Goal: Navigation & Orientation: Find specific page/section

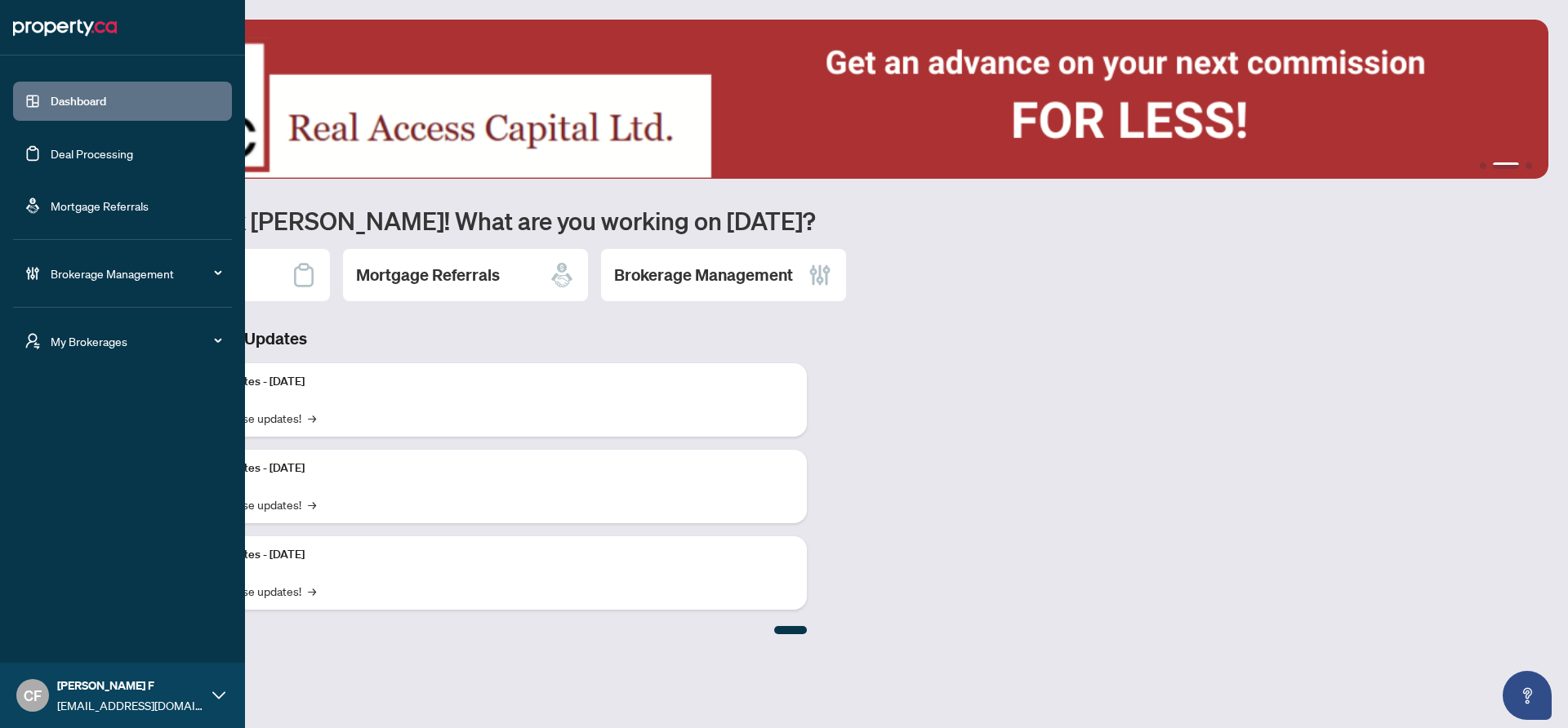
click at [149, 342] on span "My Brokerages" at bounding box center [135, 341] width 170 height 18
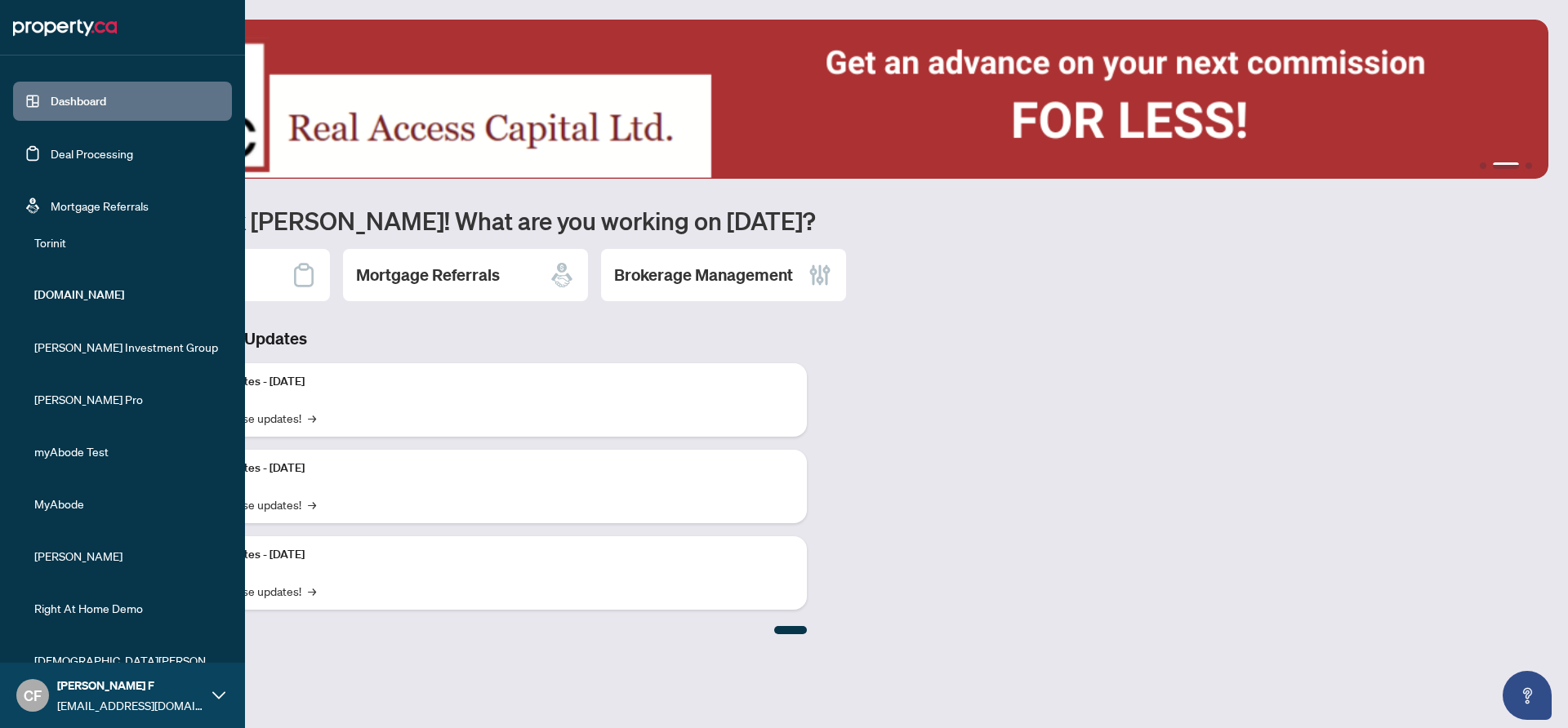
scroll to position [220, 0]
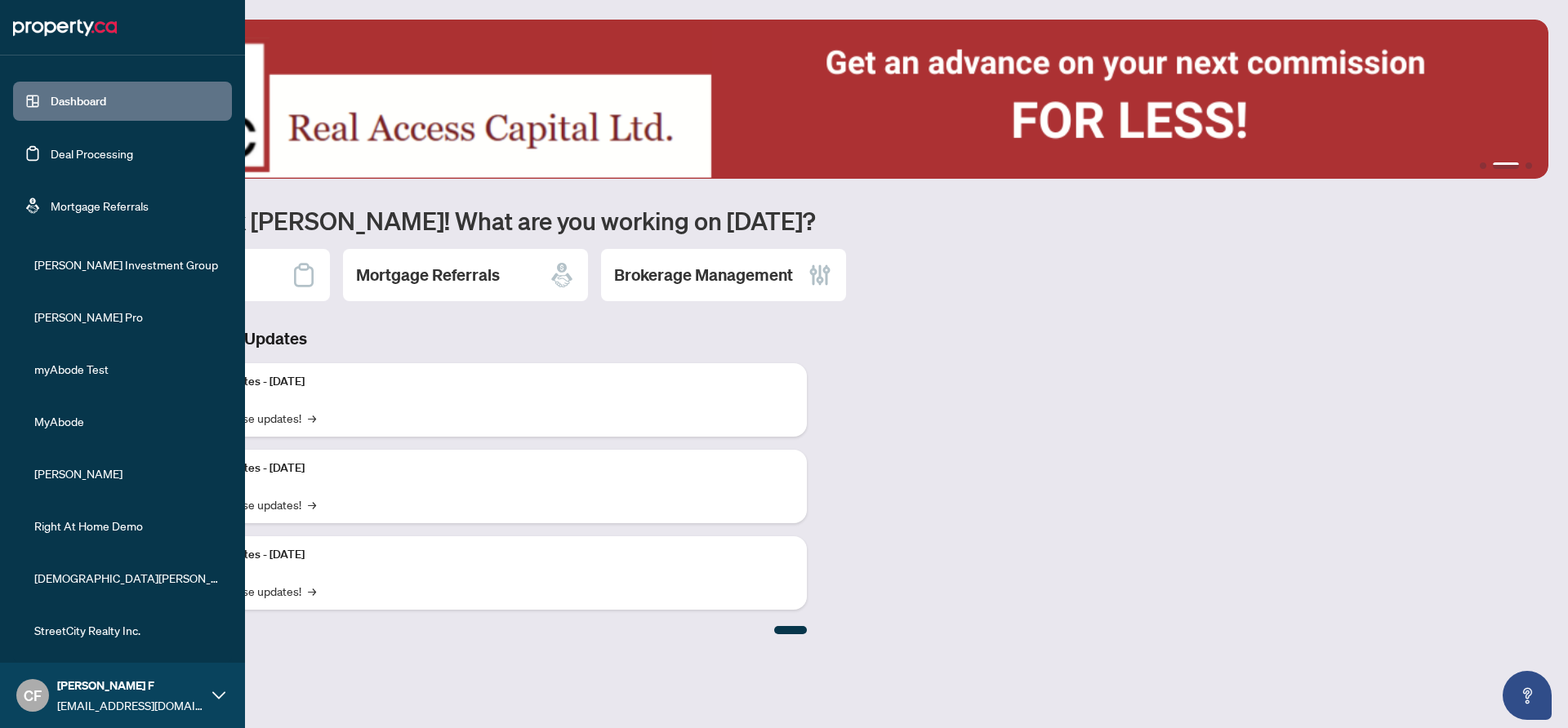
click at [100, 629] on span "StreetCity Realty Inc." at bounding box center [128, 630] width 186 height 18
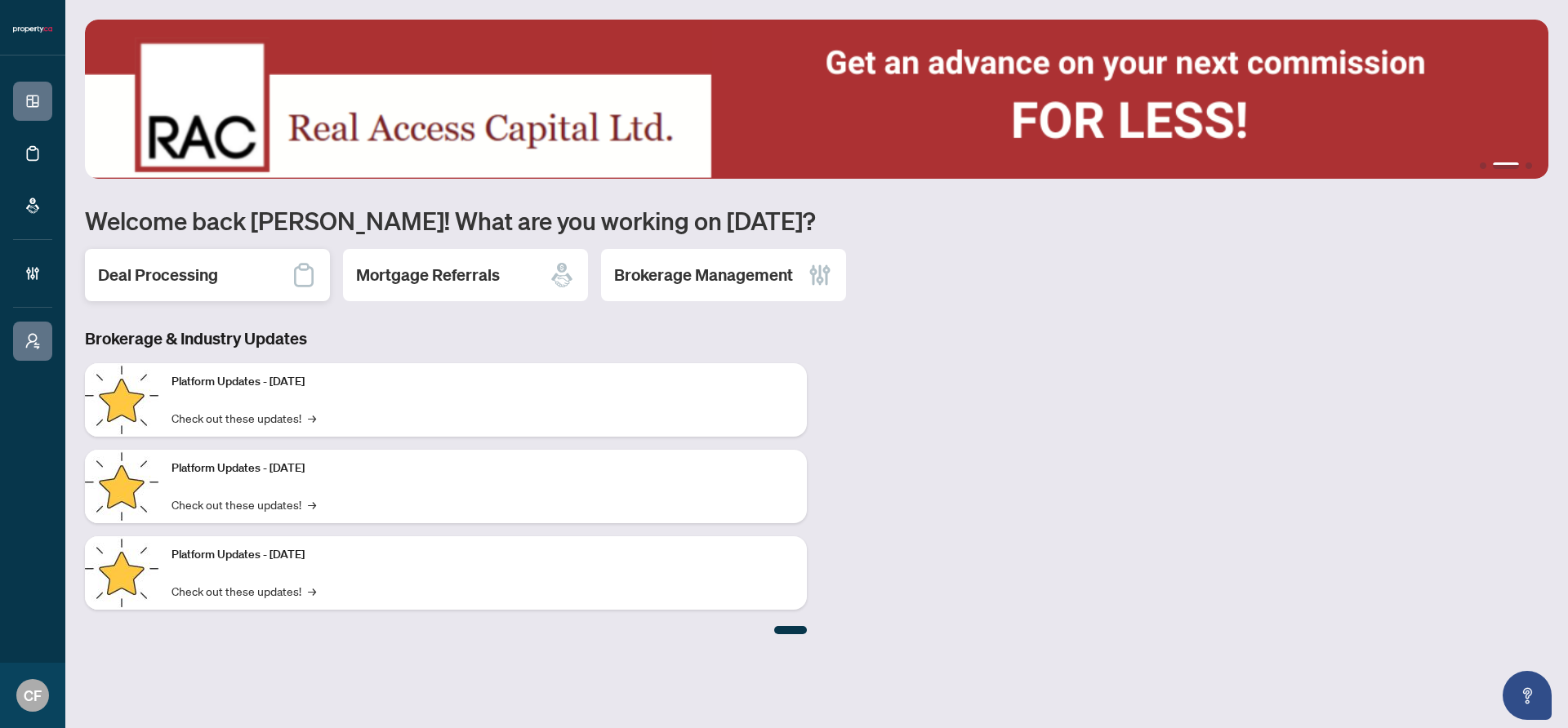
scroll to position [0, 0]
click at [197, 284] on h2 "Deal Processing" at bounding box center [158, 275] width 120 height 23
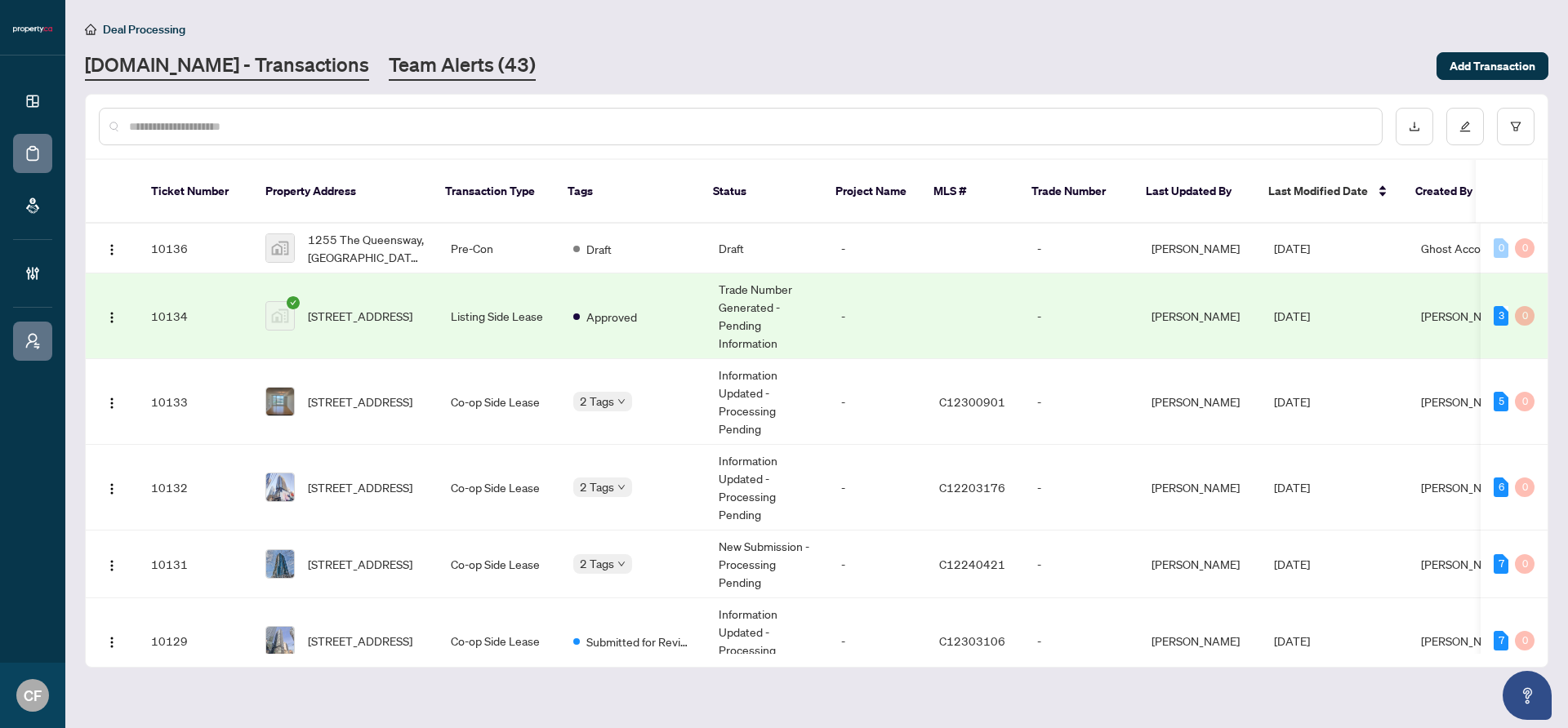
click at [414, 58] on link "Team Alerts (43)" at bounding box center [462, 66] width 147 height 29
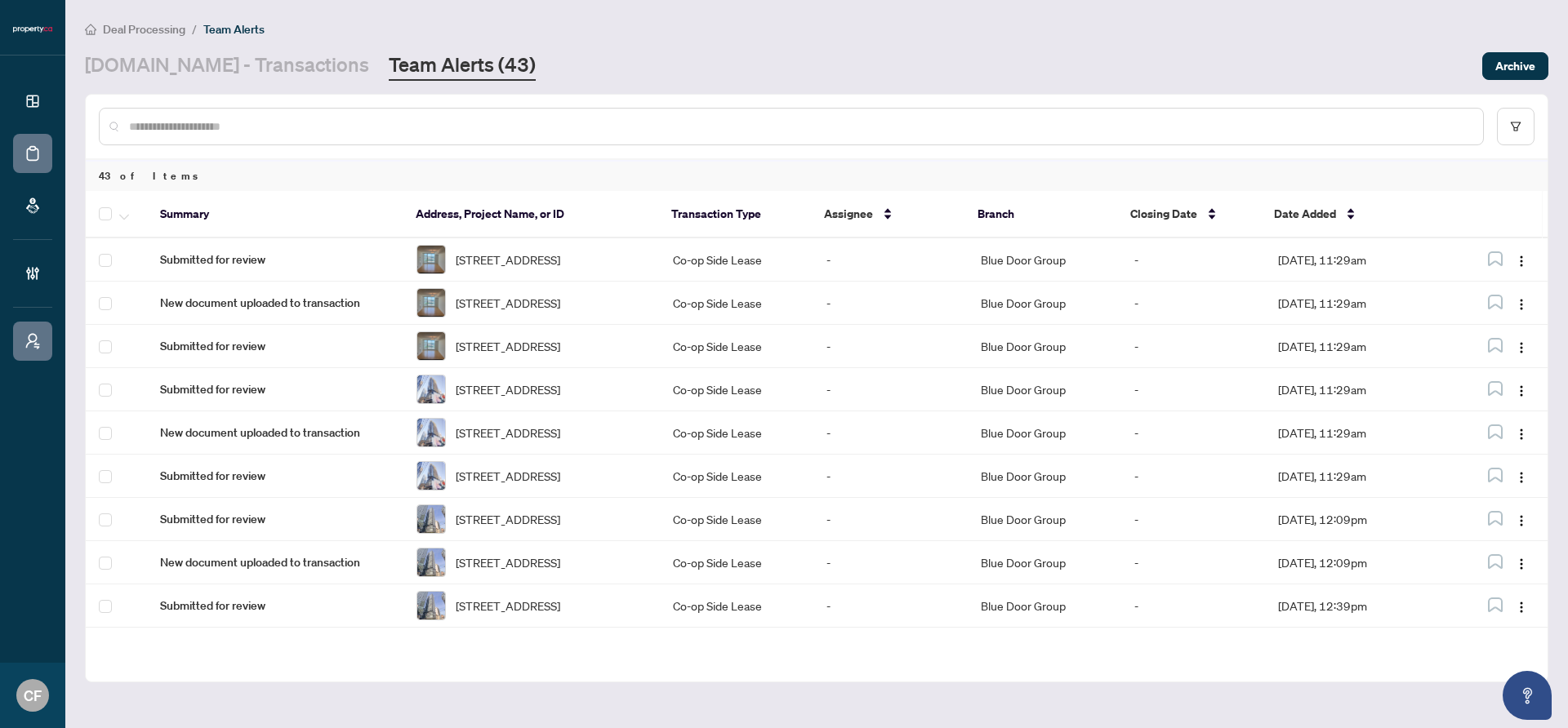
click at [175, 35] on span "Deal Processing" at bounding box center [144, 29] width 82 height 15
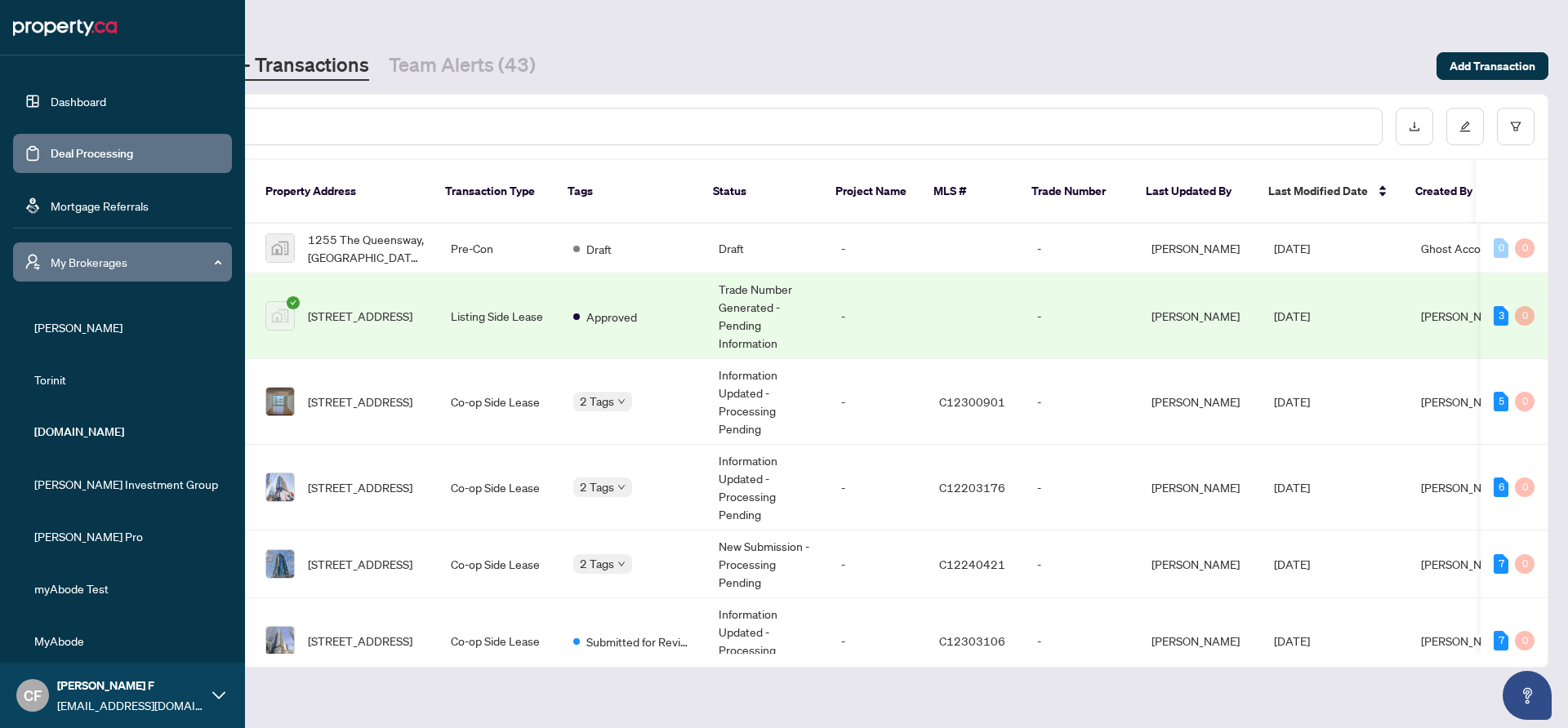
click at [79, 103] on link "Dashboard" at bounding box center [78, 101] width 56 height 15
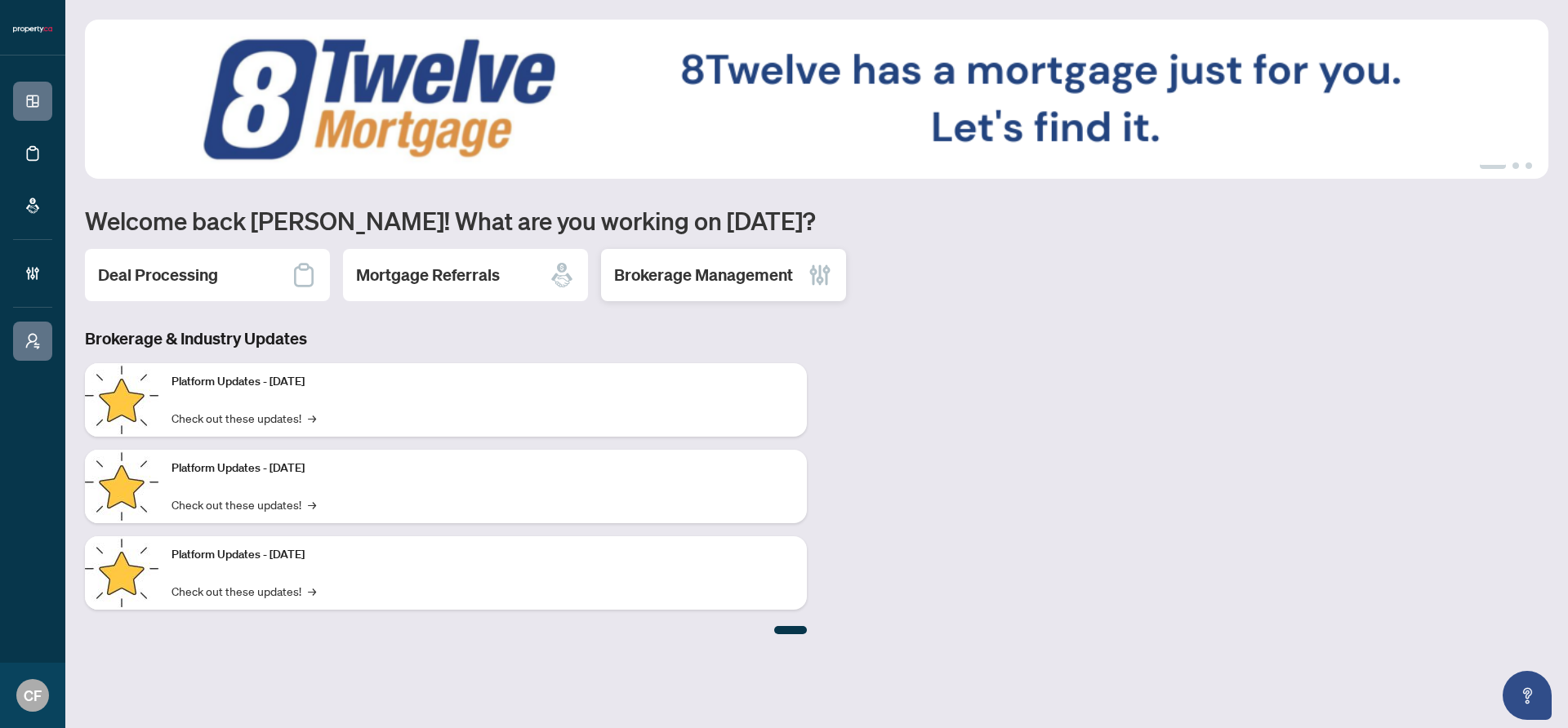
click at [719, 256] on div "Brokerage Management" at bounding box center [723, 275] width 245 height 52
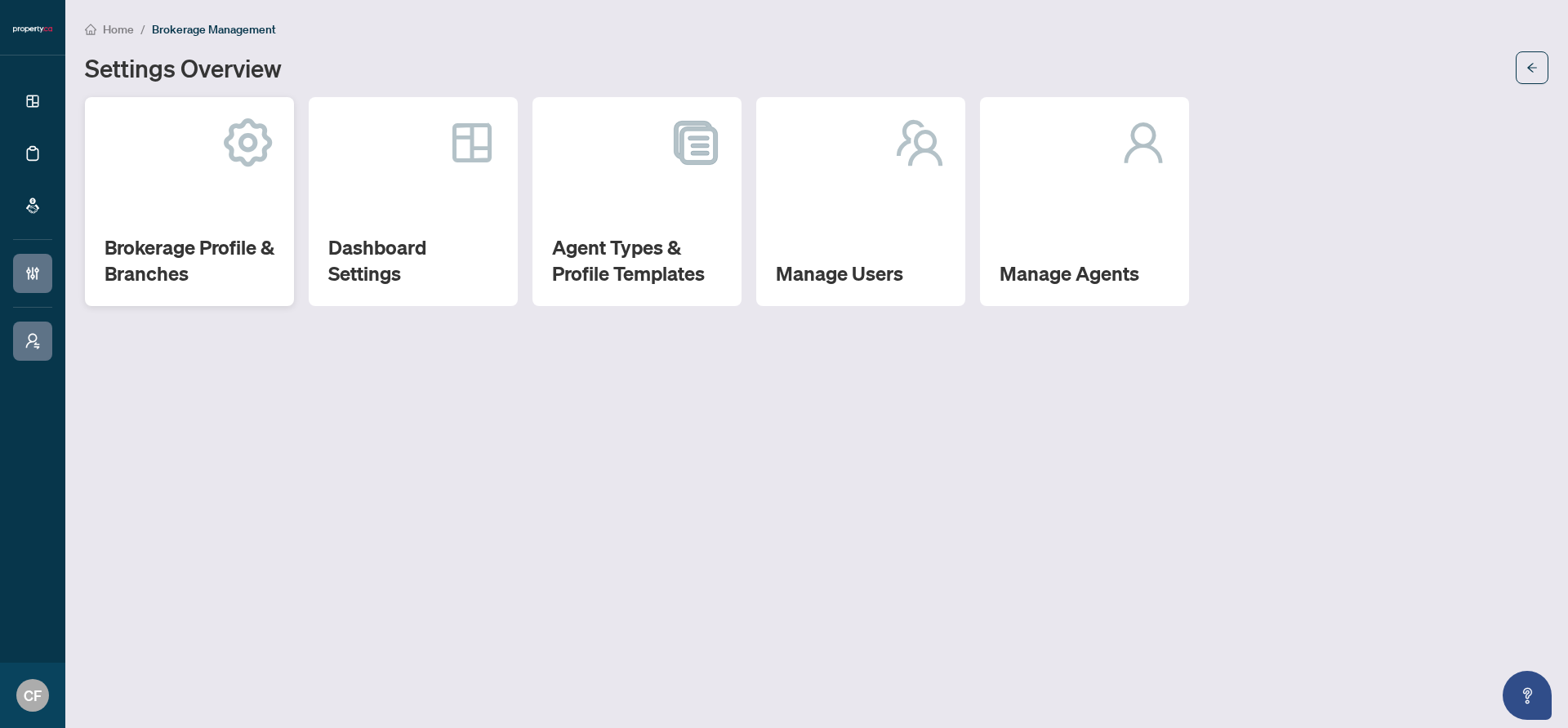
click at [228, 206] on div "Brokerage Profile & Branches" at bounding box center [189, 201] width 209 height 209
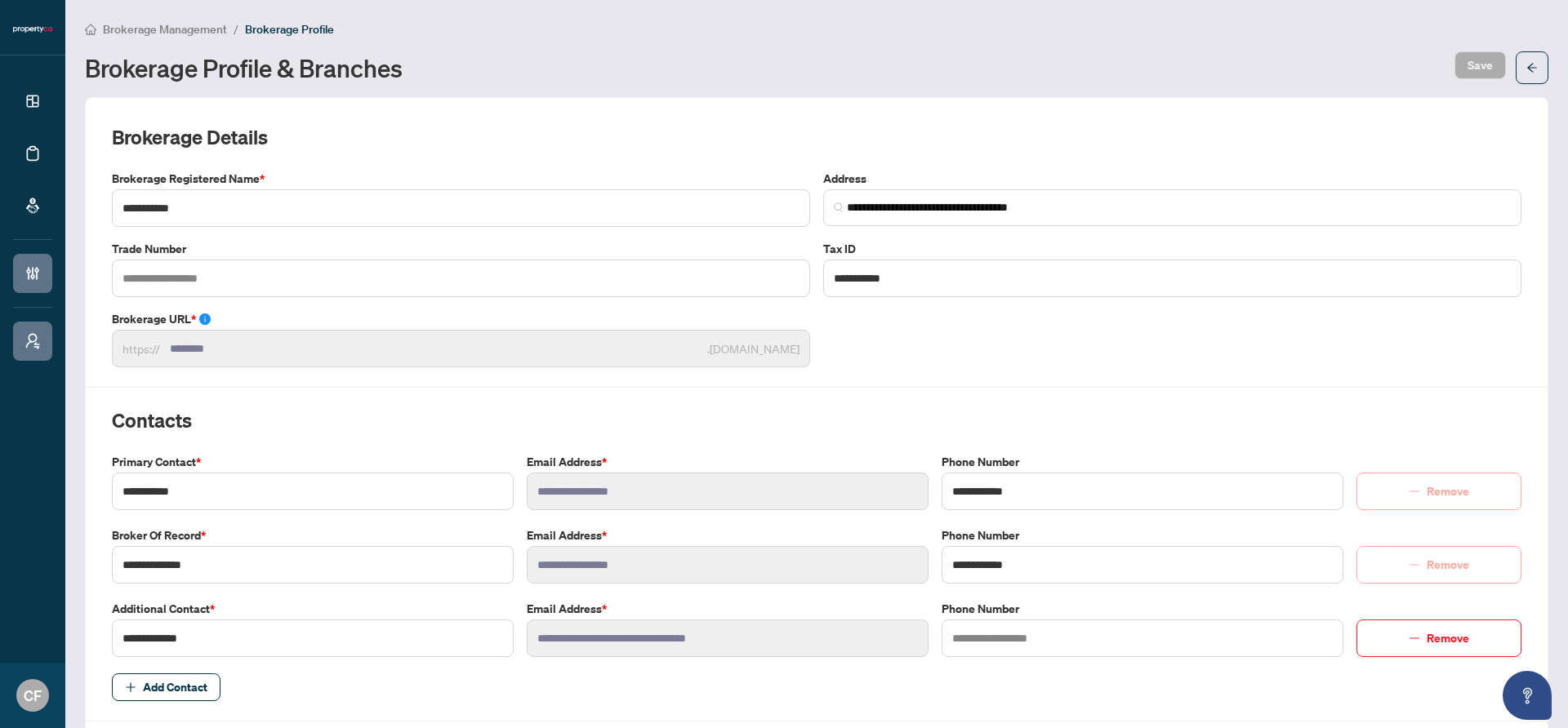
drag, startPoint x: 186, startPoint y: 28, endPoint x: 375, endPoint y: 8, distance: 190.1
click at [186, 28] on span "Brokerage Management" at bounding box center [165, 29] width 124 height 15
